Goal: Communication & Community: Answer question/provide support

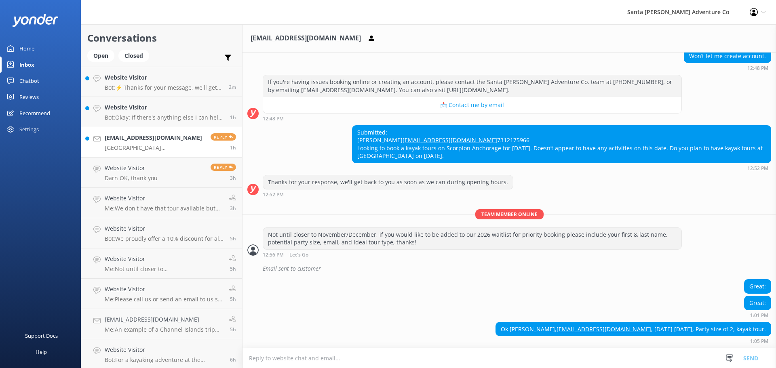
scroll to position [153, 0]
click at [144, 91] on p "Bot: ⚡ Thanks for your message, we'll get back to you as soon as we can. You're…" at bounding box center [164, 87] width 118 height 7
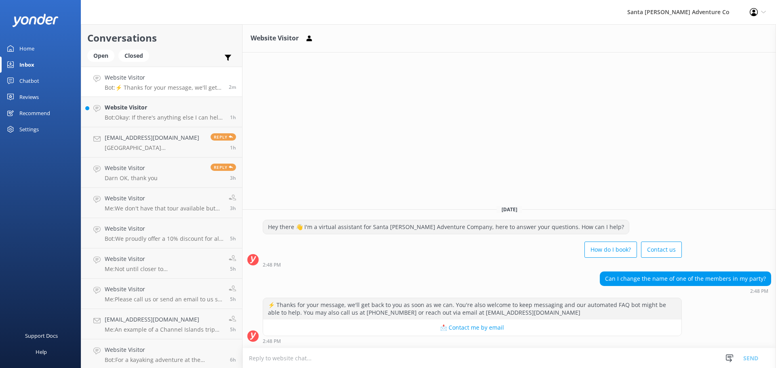
click at [358, 357] on textarea at bounding box center [510, 359] width 534 height 20
type textarea "Yes, did you book your ferry tickets with us directly?"
click at [756, 359] on button "Send" at bounding box center [751, 358] width 30 height 20
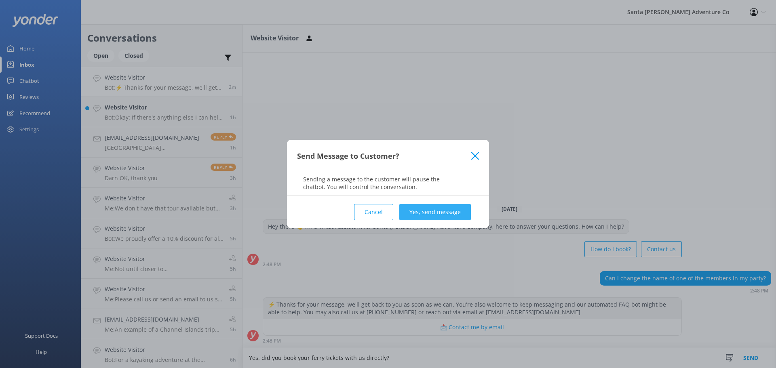
click at [443, 208] on button "Yes, send message" at bounding box center [435, 212] width 72 height 16
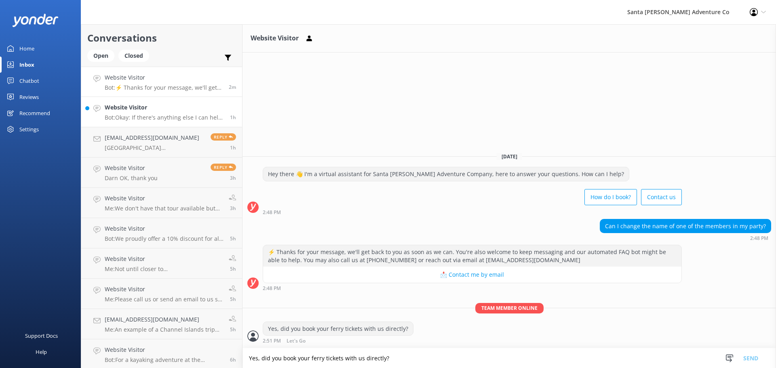
click at [152, 112] on div "Website Visitor Bot: Okay: If there's anything else I can help with, let me kno…" at bounding box center [164, 112] width 119 height 18
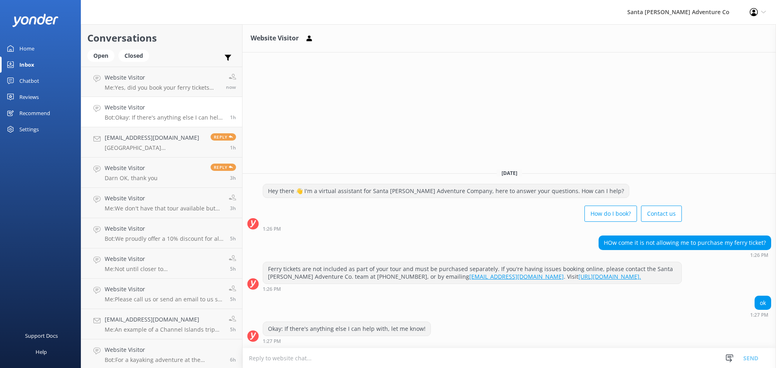
click at [340, 357] on textarea at bounding box center [510, 359] width 534 height 20
type textarea "There's a chance there aren't ferry tickets left to buy, what day are you looki…"
click at [752, 354] on button "Send" at bounding box center [751, 358] width 30 height 20
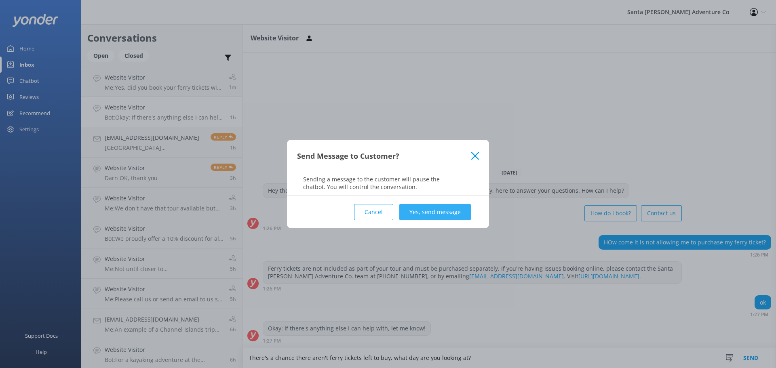
click at [415, 214] on button "Yes, send message" at bounding box center [435, 212] width 72 height 16
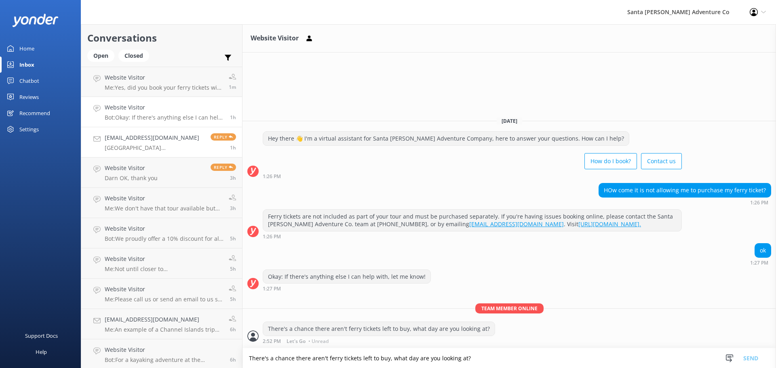
click at [149, 145] on p "[GEOGRAPHIC_DATA][PERSON_NAME], [EMAIL_ADDRESS][DOMAIN_NAME], [DATE] [DATE], Pa…" at bounding box center [155, 147] width 100 height 7
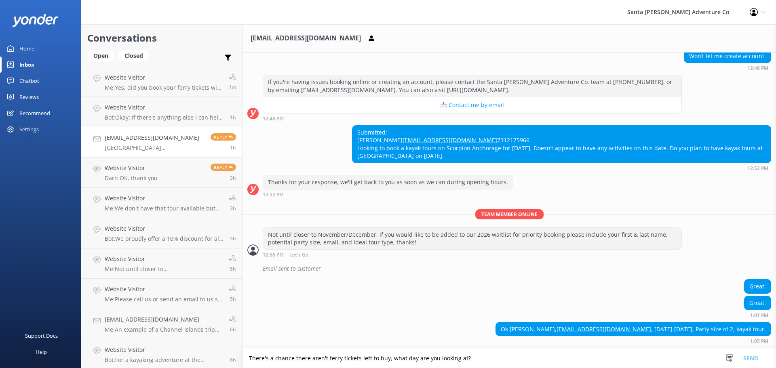
scroll to position [153, 0]
